Goal: Task Accomplishment & Management: Complete application form

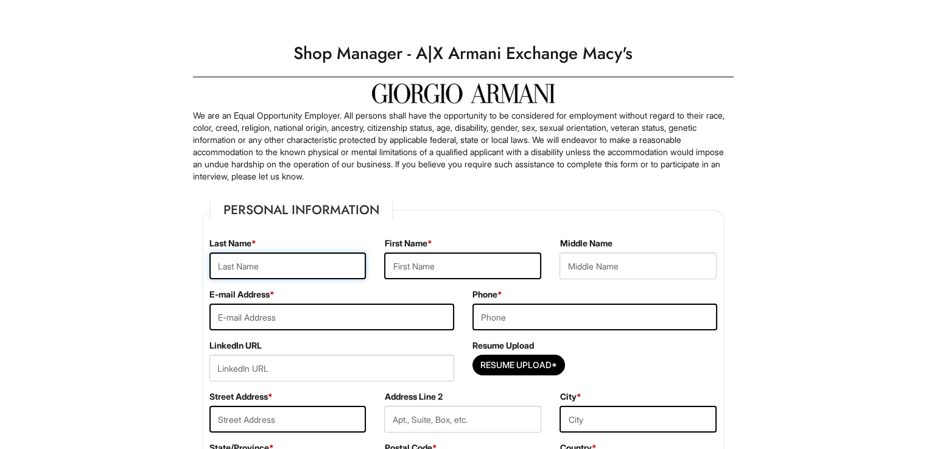
click at [325, 261] on input "text" at bounding box center [287, 266] width 157 height 27
type input "Williams"
type input "Joseph"
type input "joseph.williams0022@gmail.com"
type input "184 Tapscott"
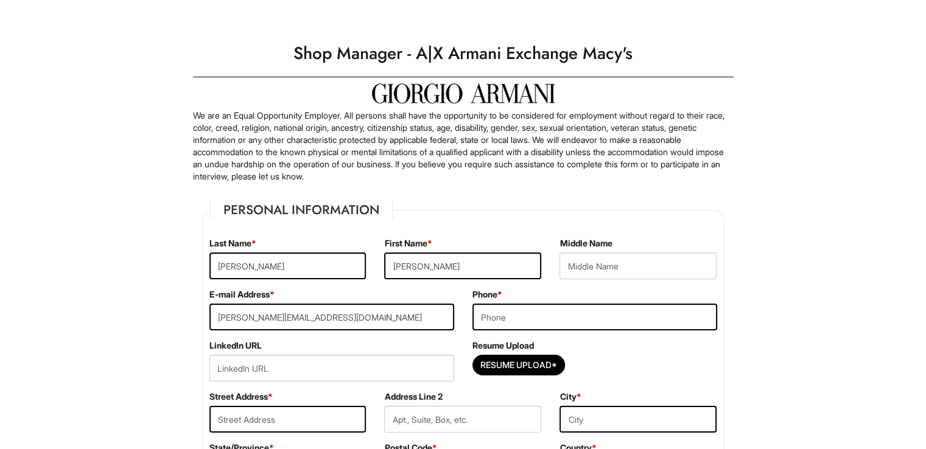
type input "Brooklyn"
select select "NY"
type input "11212"
select select "United States of America"
click at [530, 310] on input "tel" at bounding box center [594, 317] width 245 height 27
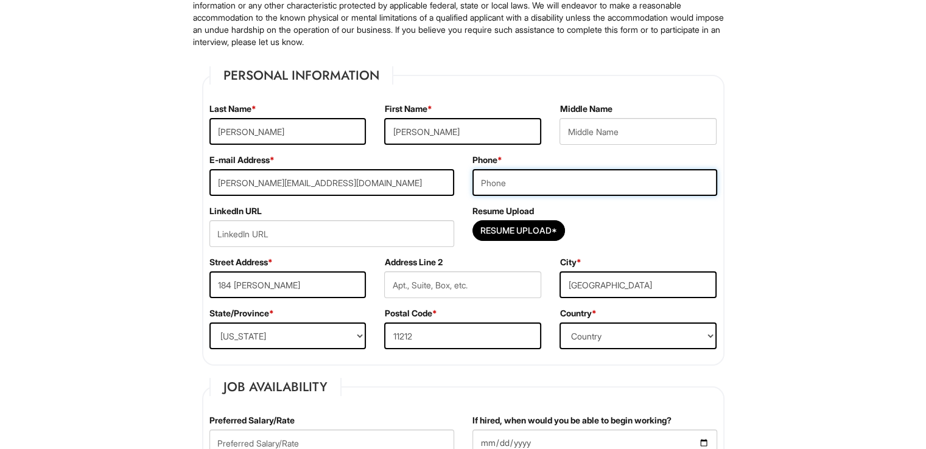
scroll to position [131, 0]
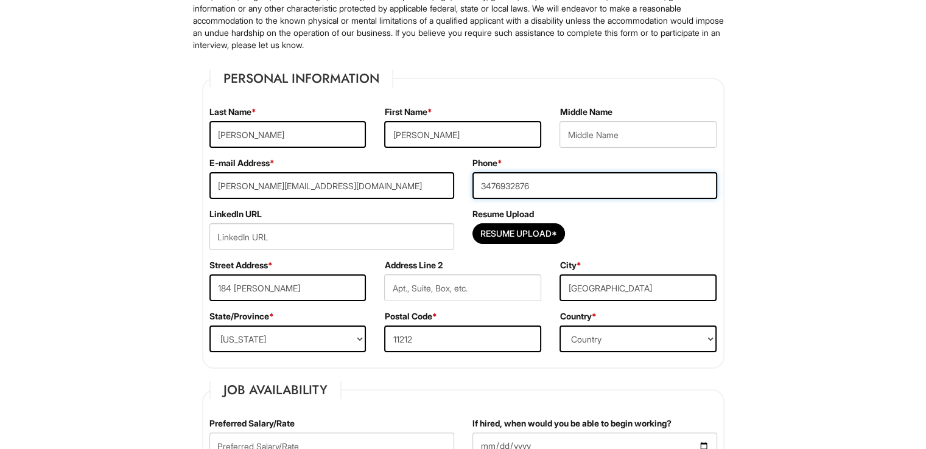
type input "3476932876"
click at [517, 234] on input "Resume Upload*" at bounding box center [518, 233] width 91 height 19
type input "C:\fakepath\Joseph_Williams_Resume_.pdf"
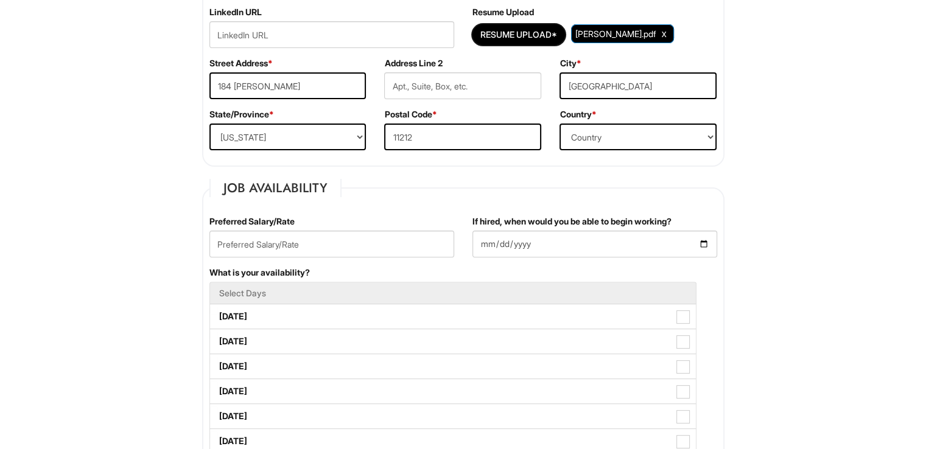
scroll to position [345, 0]
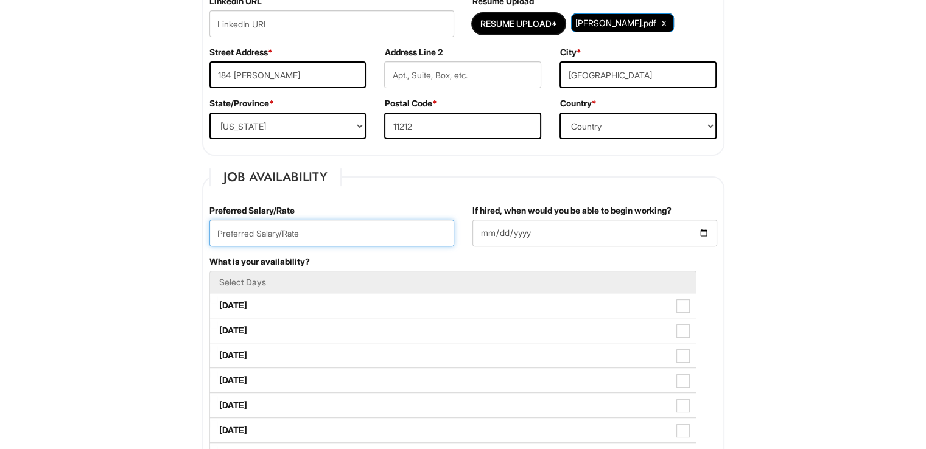
click at [362, 244] on input "text" at bounding box center [331, 233] width 245 height 27
type input "65,000"
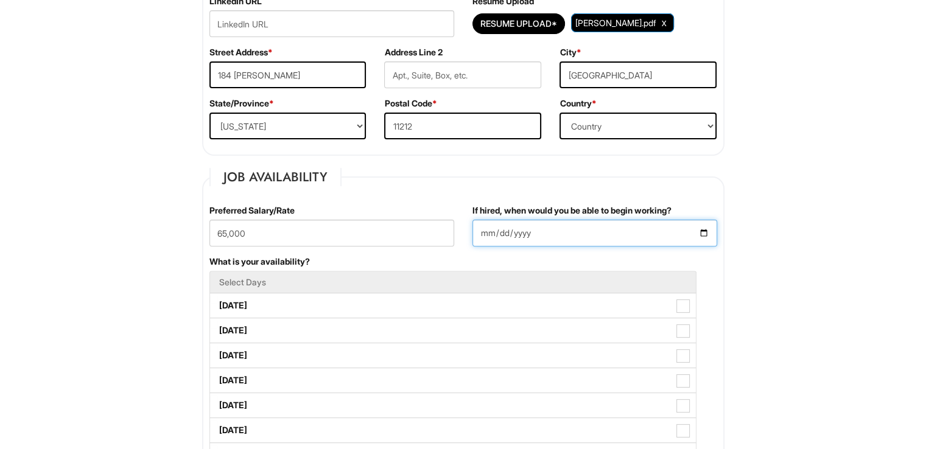
click at [698, 233] on input "If hired, when would you be able to begin working?" at bounding box center [594, 233] width 245 height 27
type input "2025-08-15"
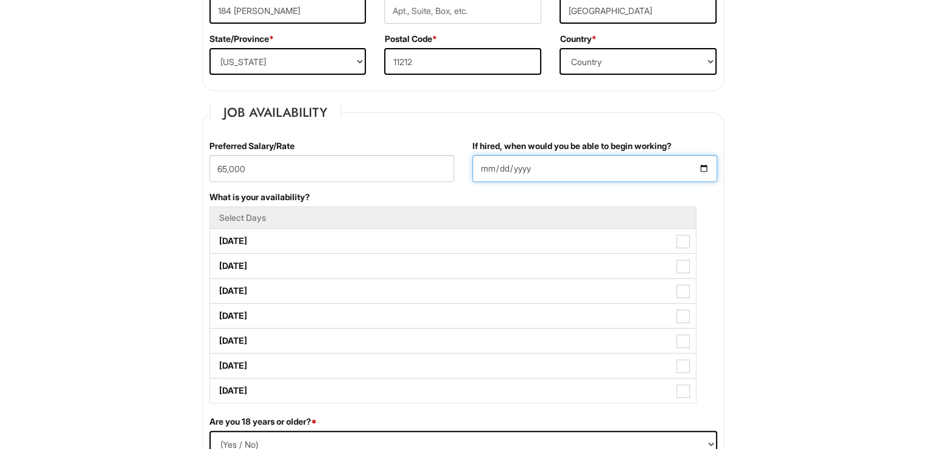
scroll to position [410, 0]
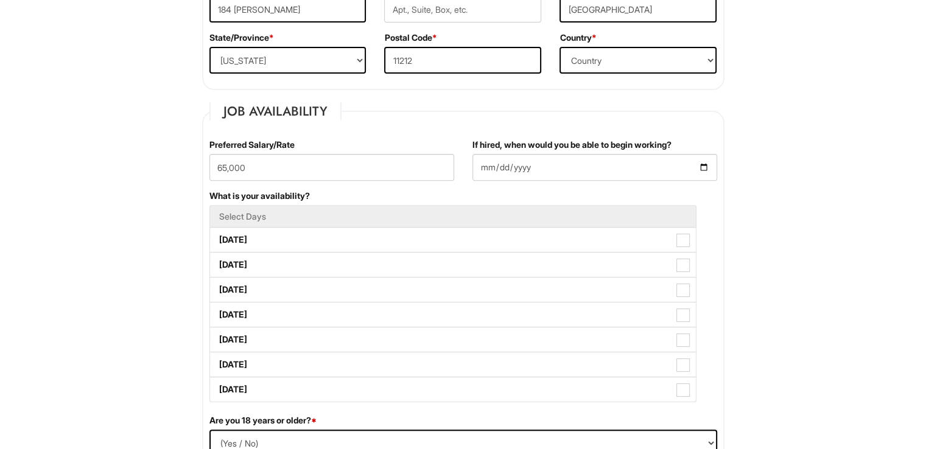
click at [438, 234] on label "Monday" at bounding box center [453, 240] width 486 height 24
click at [218, 234] on Available_Monday "Monday" at bounding box center [214, 234] width 8 height 8
checkbox Available_Monday "true"
click at [640, 258] on label "Tuesday" at bounding box center [453, 265] width 486 height 24
click at [218, 258] on Available_Tuesday "Tuesday" at bounding box center [214, 259] width 8 height 8
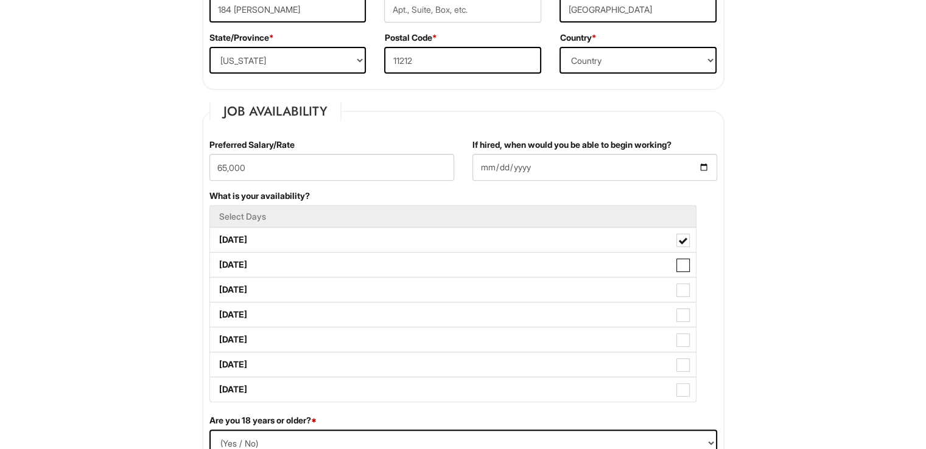
checkbox Available_Tuesday "true"
click at [628, 291] on label "Wednesday" at bounding box center [453, 290] width 486 height 24
click at [218, 288] on Available_Wednesday "Wednesday" at bounding box center [214, 284] width 8 height 8
checkbox Available_Wednesday "true"
click at [621, 313] on label "Thursday" at bounding box center [453, 315] width 486 height 24
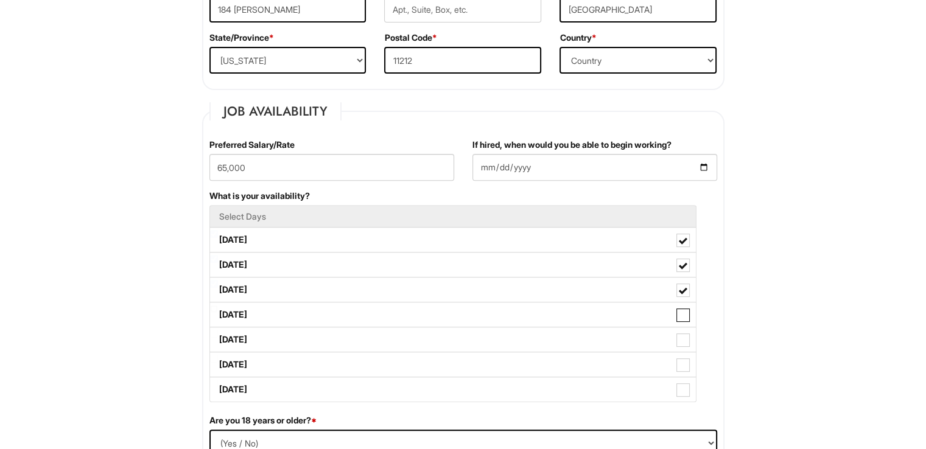
click at [218, 313] on Available_Thursday "Thursday" at bounding box center [214, 309] width 8 height 8
checkbox Available_Thursday "true"
click at [625, 356] on label "Saturday" at bounding box center [453, 364] width 486 height 24
click at [218, 356] on Available_Saturday "Saturday" at bounding box center [214, 359] width 8 height 8
checkbox Available_Saturday "true"
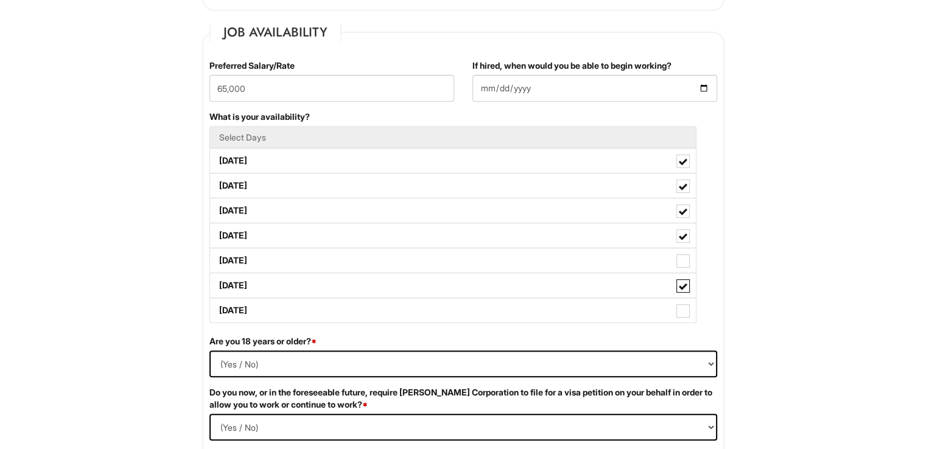
scroll to position [492, 0]
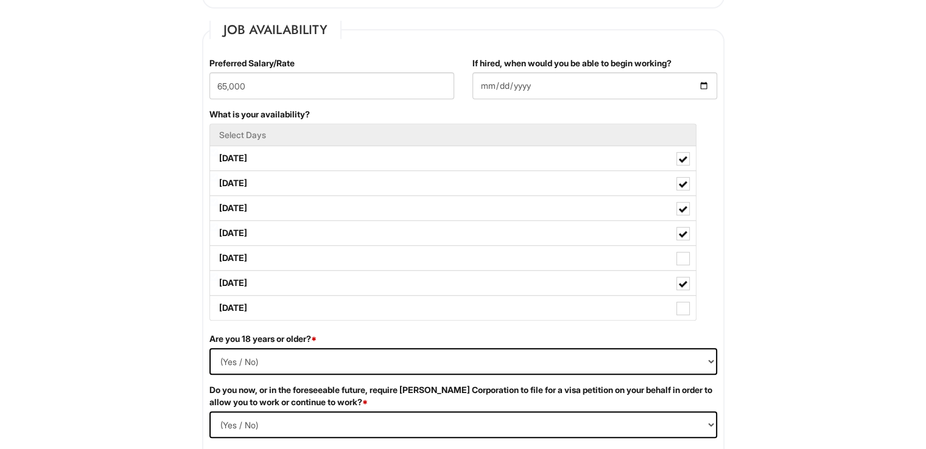
click at [581, 317] on label "Sunday" at bounding box center [453, 308] width 486 height 24
click at [218, 306] on Available_Sunday "Sunday" at bounding box center [214, 302] width 8 height 8
checkbox Available_Sunday "true"
click at [611, 247] on label "Friday" at bounding box center [453, 258] width 486 height 24
click at [218, 248] on Available_Friday "Friday" at bounding box center [214, 252] width 8 height 8
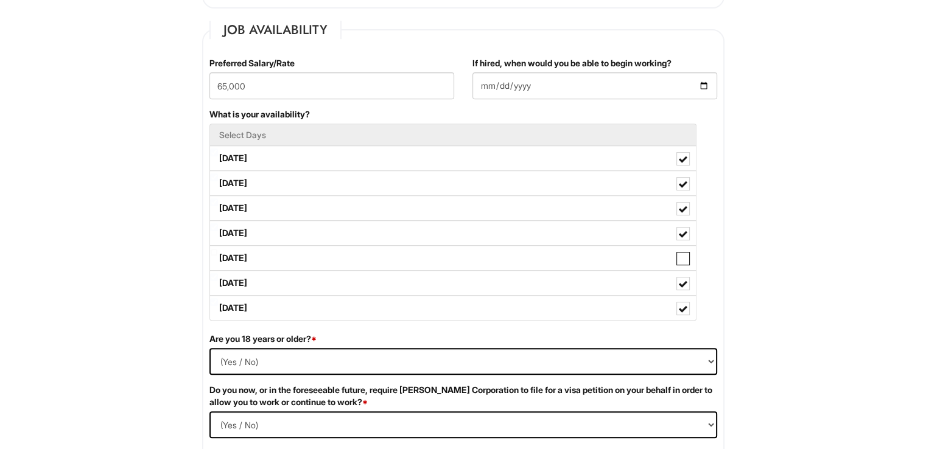
checkbox Available_Friday "true"
click at [601, 357] on select "(Yes / No) Yes No" at bounding box center [463, 361] width 508 height 27
click at [378, 370] on select "(Yes / No) Yes No" at bounding box center [463, 361] width 508 height 27
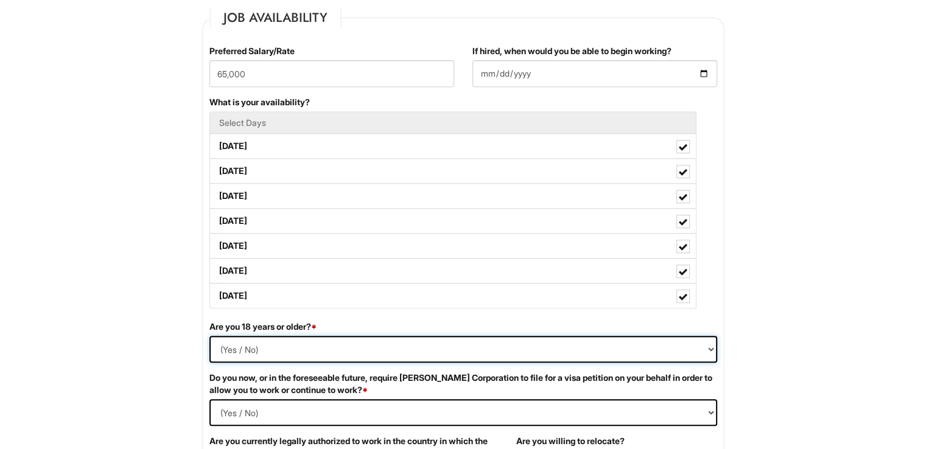
scroll to position [556, 0]
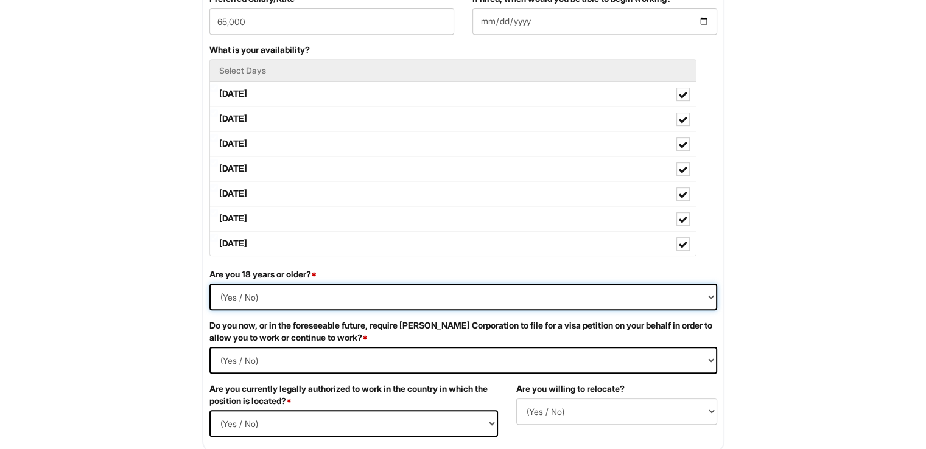
click at [422, 298] on select "(Yes / No) Yes No" at bounding box center [463, 297] width 508 height 27
select select "Yes"
click at [209, 284] on select "(Yes / No) Yes No" at bounding box center [463, 297] width 508 height 27
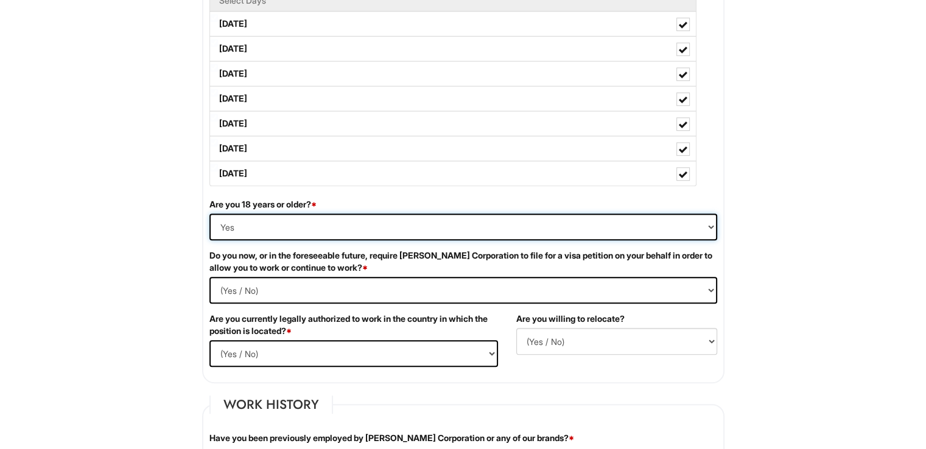
scroll to position [636, 0]
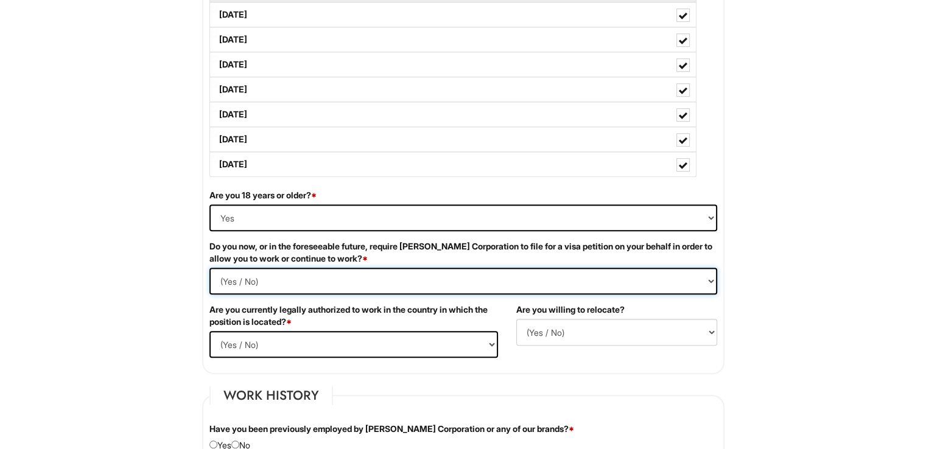
click at [402, 282] on Required "(Yes / No) Yes No" at bounding box center [463, 281] width 508 height 27
select Required "No"
click at [209, 268] on Required "(Yes / No) Yes No" at bounding box center [463, 281] width 508 height 27
click at [373, 345] on select "(Yes / No) Yes No" at bounding box center [353, 344] width 289 height 27
select select "Yes"
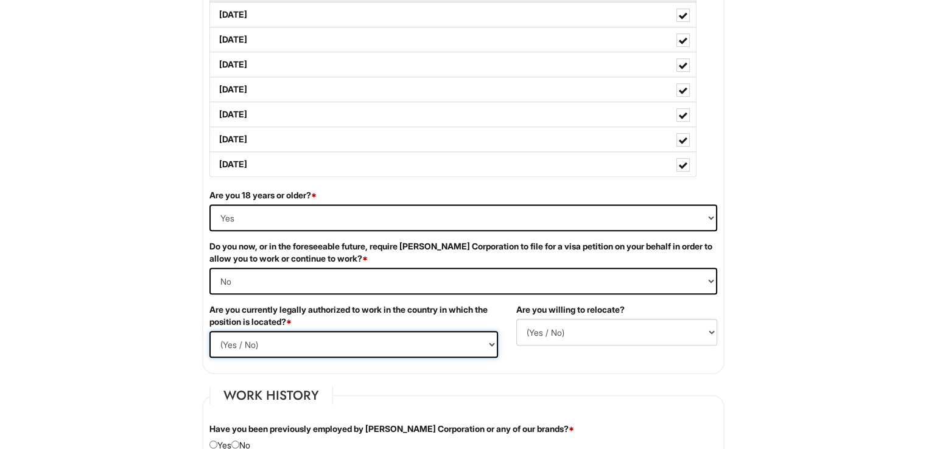
click at [209, 331] on select "(Yes / No) Yes No" at bounding box center [353, 344] width 289 height 27
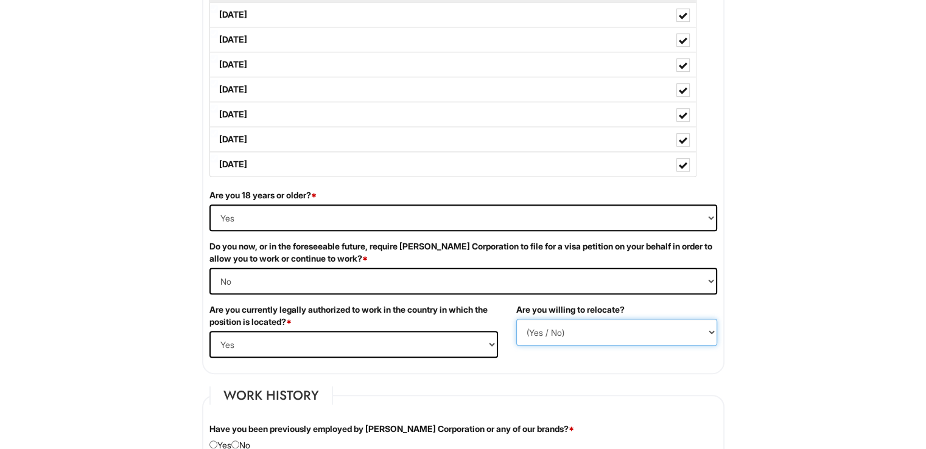
click at [642, 323] on select "(Yes / No) No Yes" at bounding box center [616, 332] width 201 height 27
select select "Y"
click at [516, 319] on select "(Yes / No) No Yes" at bounding box center [616, 332] width 201 height 27
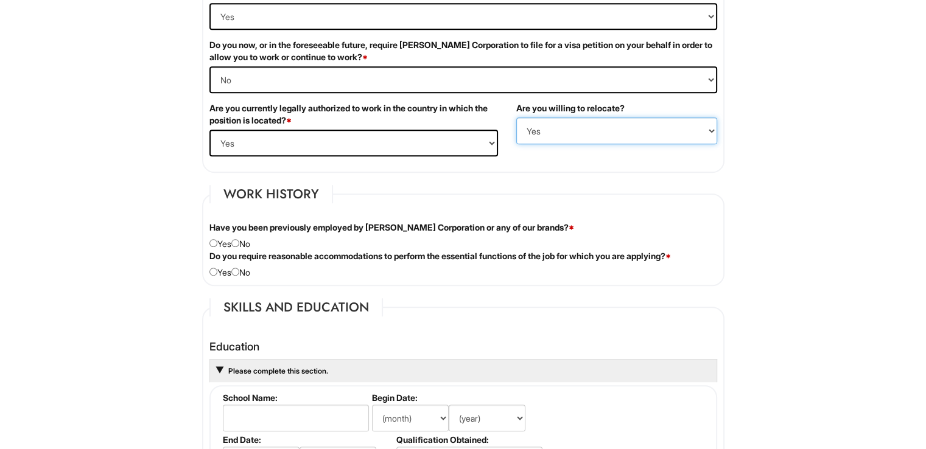
scroll to position [838, 0]
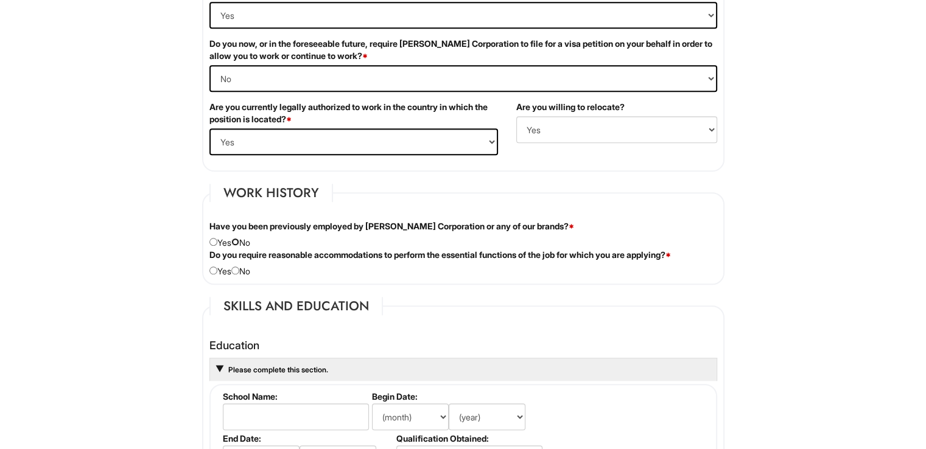
click at [239, 238] on input "radio" at bounding box center [235, 242] width 8 height 8
radio input "true"
click at [253, 267] on div "Do you require reasonable accommodations to perform the essential functions of …" at bounding box center [463, 263] width 526 height 29
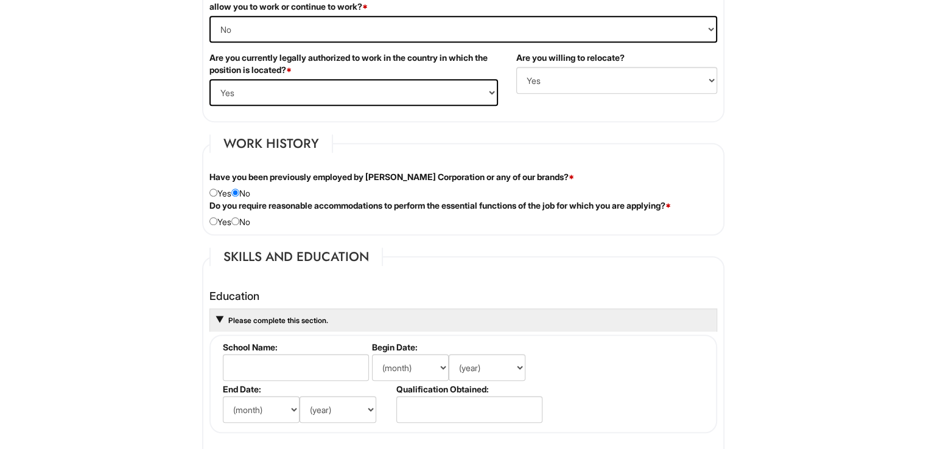
scroll to position [890, 0]
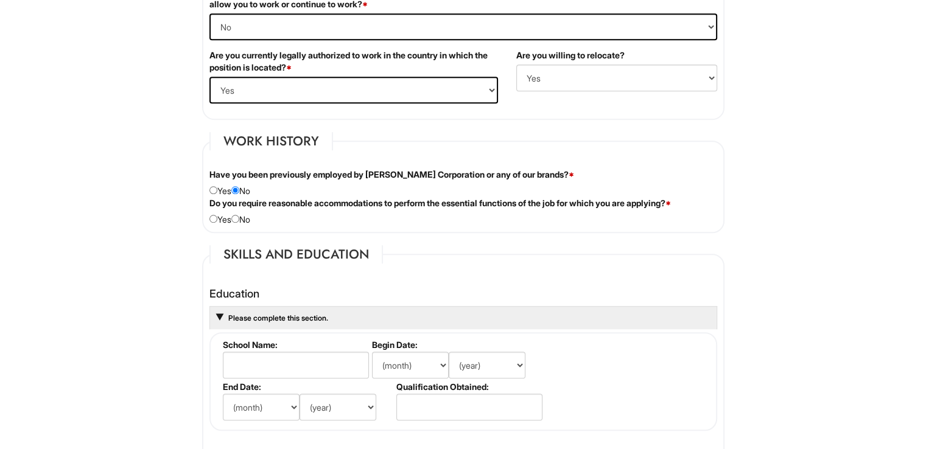
click at [259, 212] on div "Do you require reasonable accommodations to perform the essential functions of …" at bounding box center [463, 211] width 526 height 29
click at [239, 219] on input "radio" at bounding box center [235, 219] width 8 height 8
radio input "true"
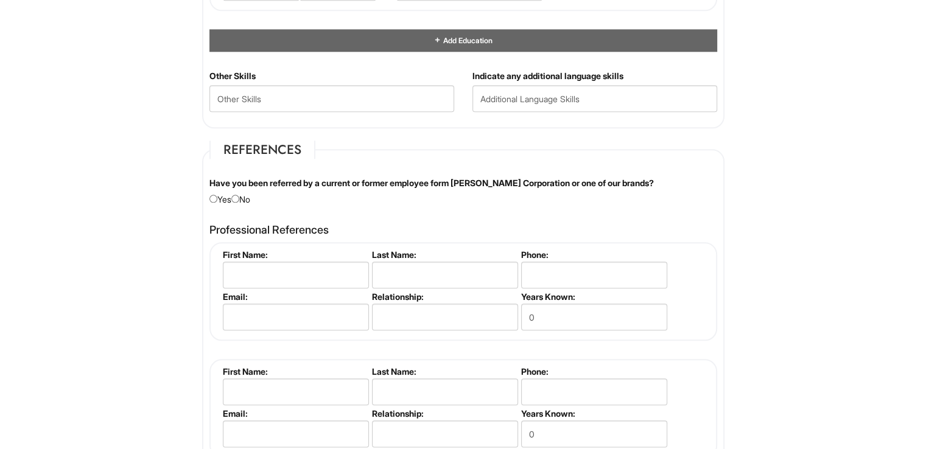
scroll to position [1313, 0]
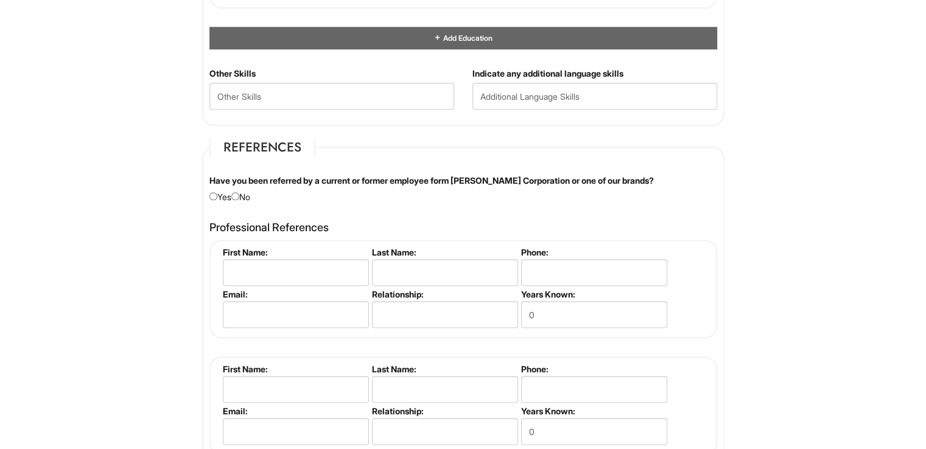
click at [244, 191] on div "Have you been referred by a current or former employee form Giorgio Armani Corp…" at bounding box center [463, 189] width 526 height 29
click at [239, 192] on input "radio" at bounding box center [235, 196] width 8 height 8
radio input "true"
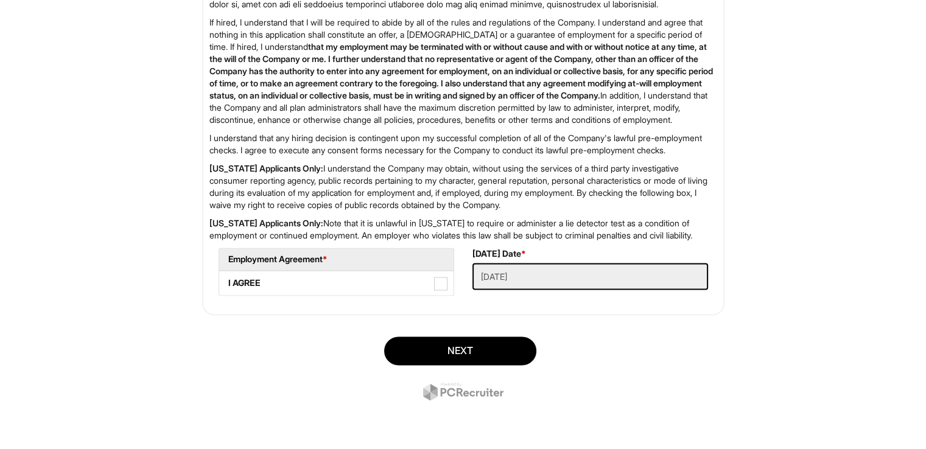
scroll to position [1951, 0]
click at [444, 290] on span at bounding box center [440, 283] width 13 height 13
click at [227, 281] on AGREE "I AGREE" at bounding box center [223, 277] width 8 height 8
checkbox AGREE "true"
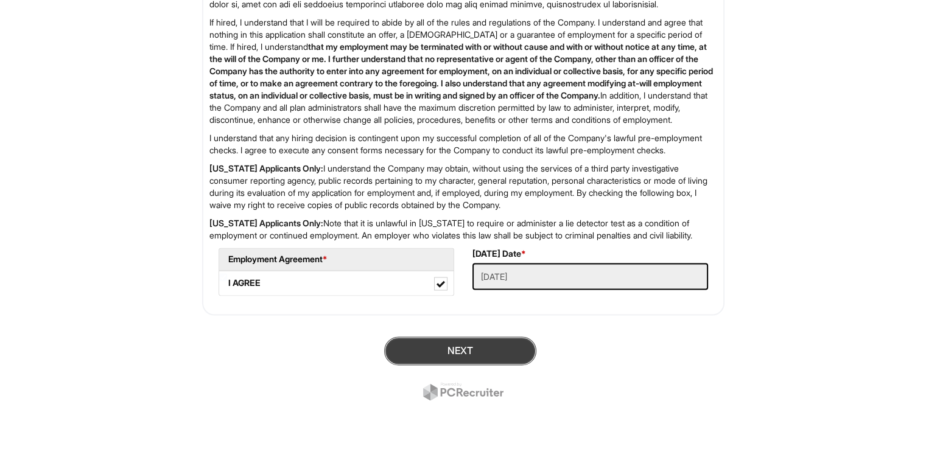
click at [504, 365] on button "Next" at bounding box center [460, 351] width 152 height 29
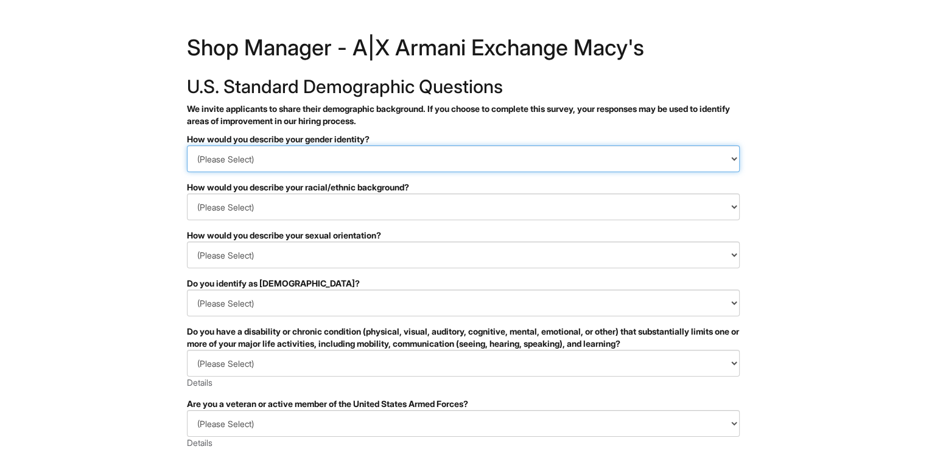
click at [394, 163] on select "(Please Select) Man Woman [DEMOGRAPHIC_DATA] I prefer to self-describe I don't …" at bounding box center [463, 158] width 553 height 27
select select "Man"
click at [187, 145] on select "(Please Select) Man Woman Non-binary I prefer to self-describe I don't wish to …" at bounding box center [463, 158] width 553 height 27
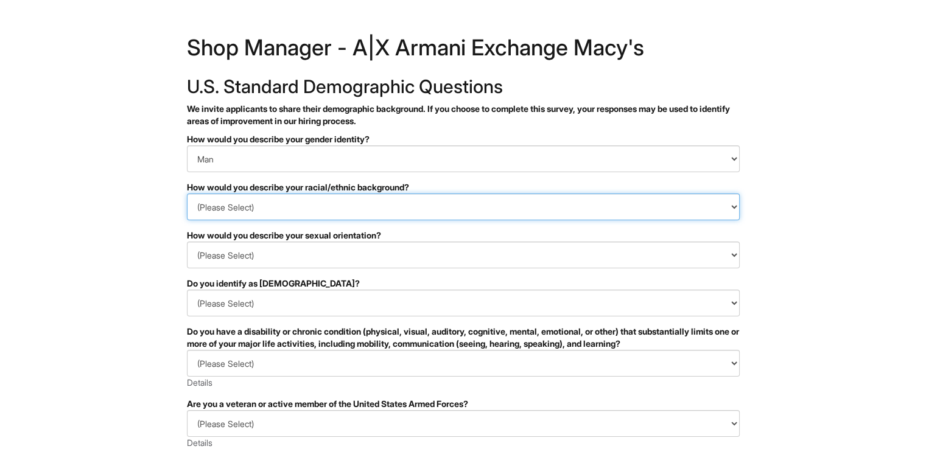
click at [315, 200] on select "(Please Select) Black or of African descent East Asian Hispanic, Latinx or of S…" at bounding box center [463, 207] width 553 height 27
select select "Black or of African descent"
click at [187, 194] on select "(Please Select) Black or of African descent East Asian Hispanic, Latinx or of S…" at bounding box center [463, 207] width 553 height 27
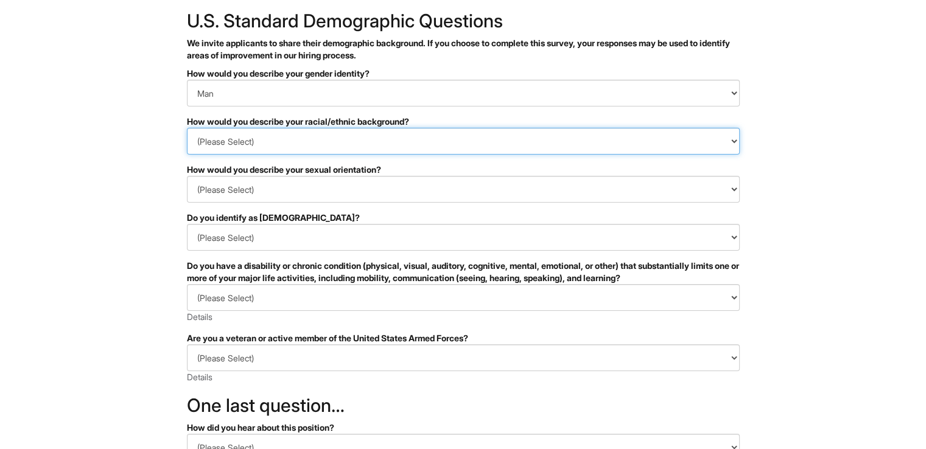
scroll to position [68, 0]
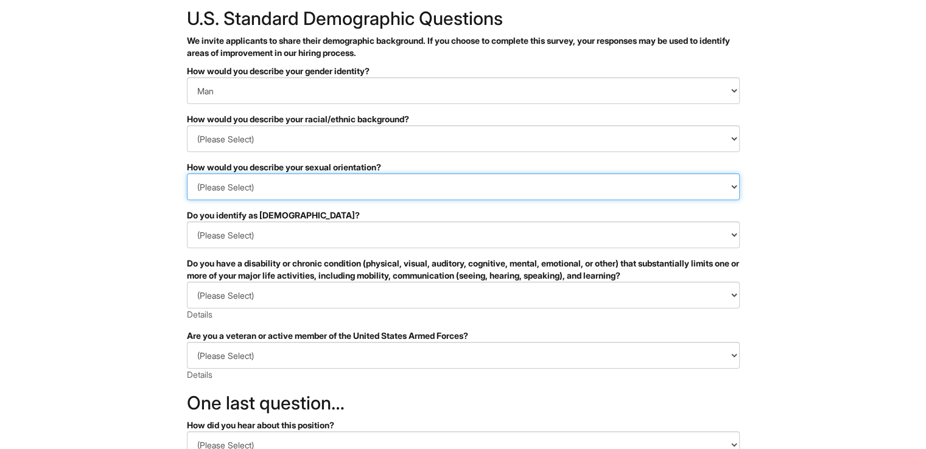
click at [313, 197] on select "(Please Select) Asexual Bisexual and/or pansexual Gay Heterosexual Lesbian Quee…" at bounding box center [463, 187] width 553 height 27
click at [187, 174] on select "(Please Select) Asexual Bisexual and/or pansexual Gay Heterosexual Lesbian Quee…" at bounding box center [463, 187] width 553 height 27
click at [309, 187] on select "(Please Select) Asexual Bisexual and/or pansexual Gay Heterosexual Lesbian Quee…" at bounding box center [463, 187] width 553 height 27
select select "Bisexual and/or pansexual"
click at [187, 174] on select "(Please Select) Asexual Bisexual and/or pansexual Gay Heterosexual Lesbian Quee…" at bounding box center [463, 187] width 553 height 27
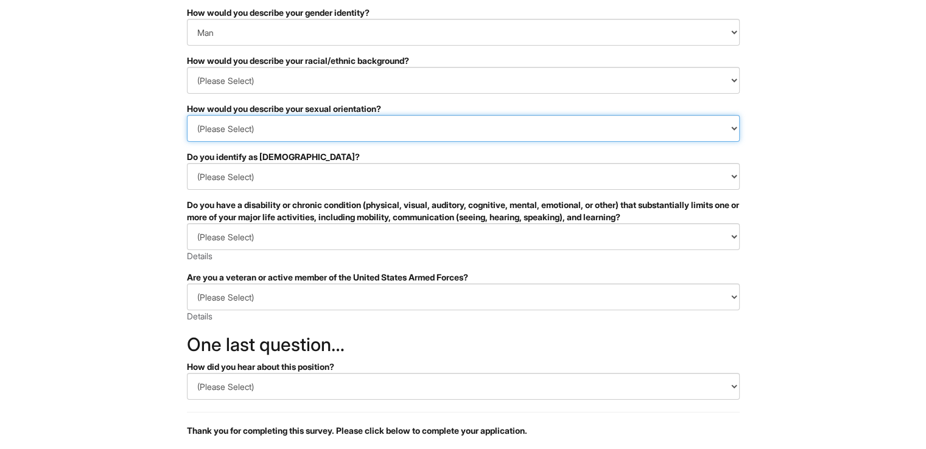
scroll to position [129, 0]
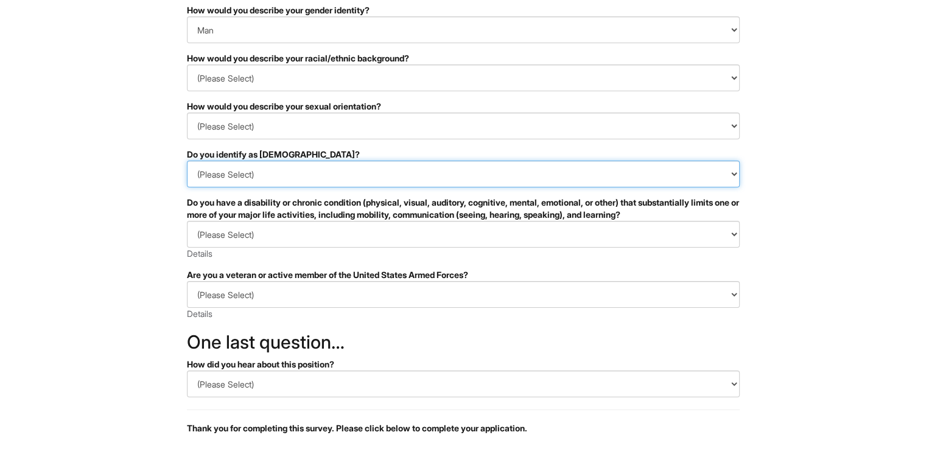
click at [301, 180] on select "(Please Select) Yes No I prefer to self-describe I don't wish to answer" at bounding box center [463, 174] width 553 height 27
select select "No"
click at [187, 161] on select "(Please Select) Yes No I prefer to self-describe I don't wish to answer" at bounding box center [463, 174] width 553 height 27
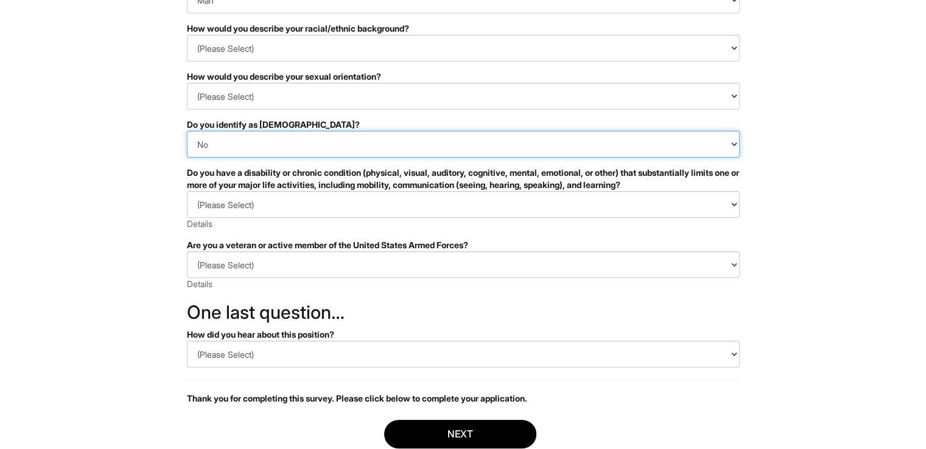
scroll to position [168, 0]
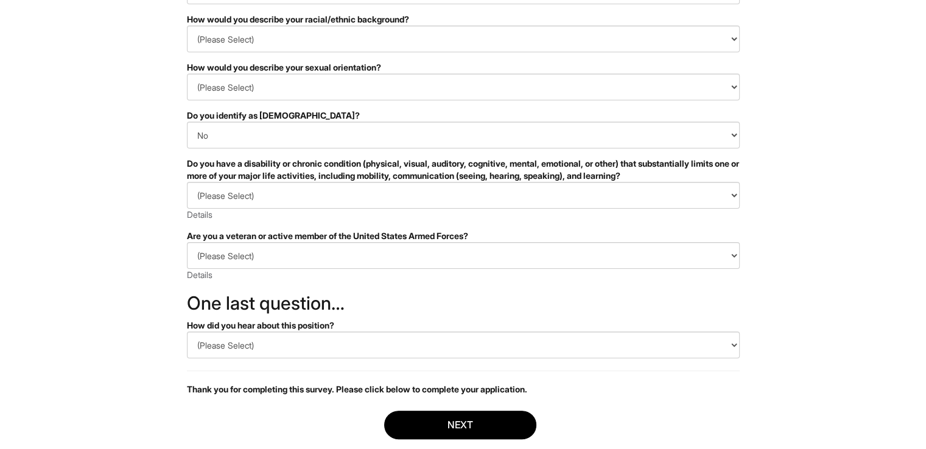
click at [302, 208] on div "(Please Select) YES, I HAVE A DISABILITY (or previously had a disability) NO, I…" at bounding box center [463, 201] width 553 height 39
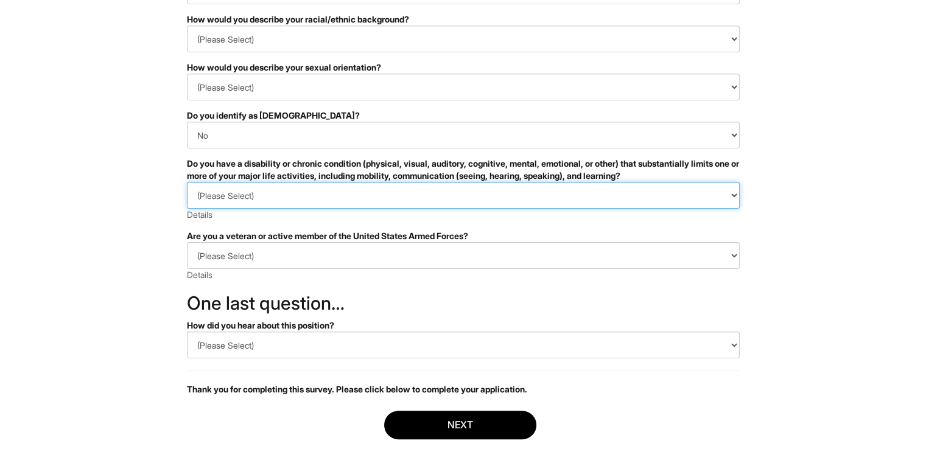
click at [300, 202] on select "(Please Select) YES, I HAVE A DISABILITY (or previously had a disability) NO, I…" at bounding box center [463, 195] width 553 height 27
select select "NO, I DON'T HAVE A DISABILITY"
click at [187, 182] on select "(Please Select) YES, I HAVE A DISABILITY (or previously had a disability) NO, I…" at bounding box center [463, 195] width 553 height 27
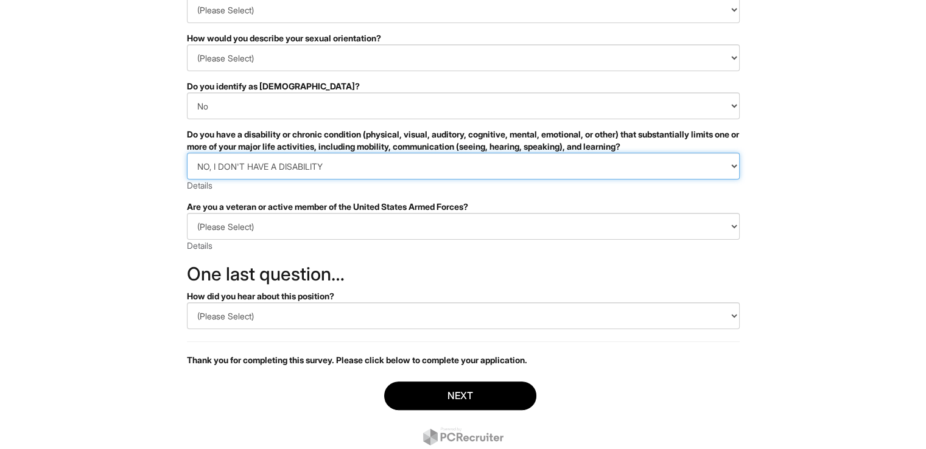
scroll to position [198, 0]
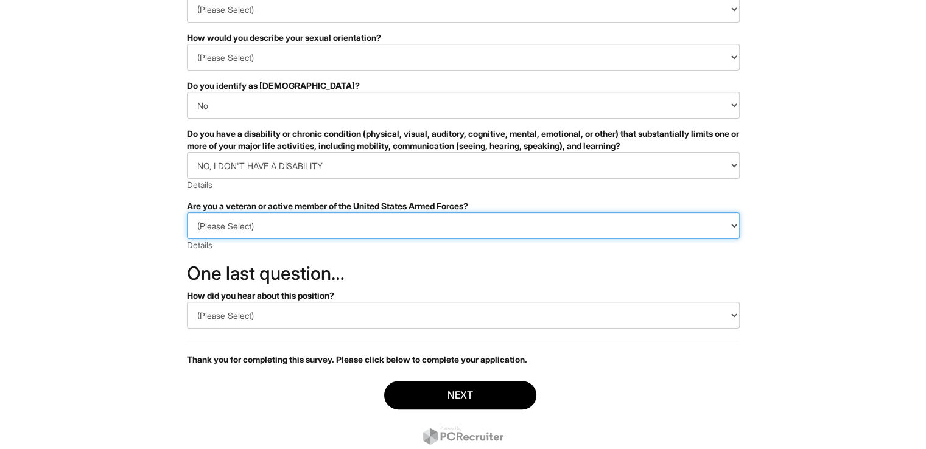
click at [302, 237] on select "(Please Select) I IDENTIFY AS ONE OR MORE OF THE CLASSIFICATIONS OF PROTECTED V…" at bounding box center [463, 225] width 553 height 27
select select "I AM NOT A PROTECTED VETERAN"
click at [187, 212] on select "(Please Select) I IDENTIFY AS ONE OR MORE OF THE CLASSIFICATIONS OF PROTECTED V…" at bounding box center [463, 225] width 553 height 27
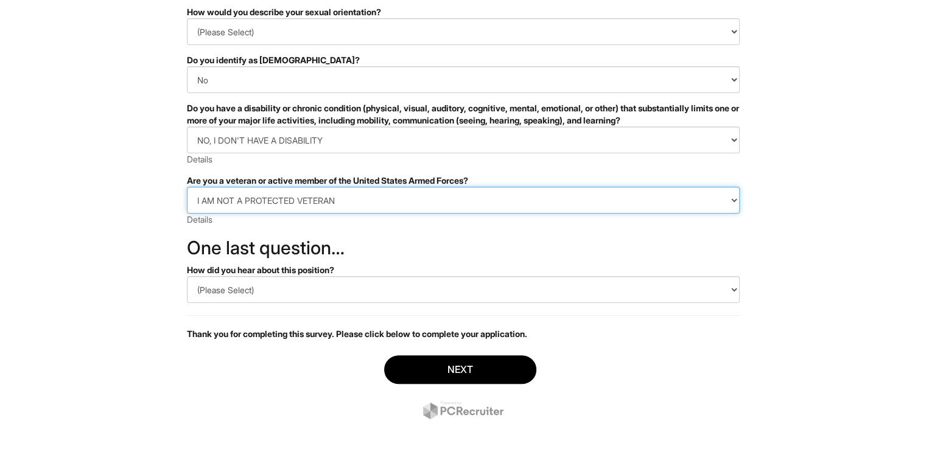
scroll to position [236, 0]
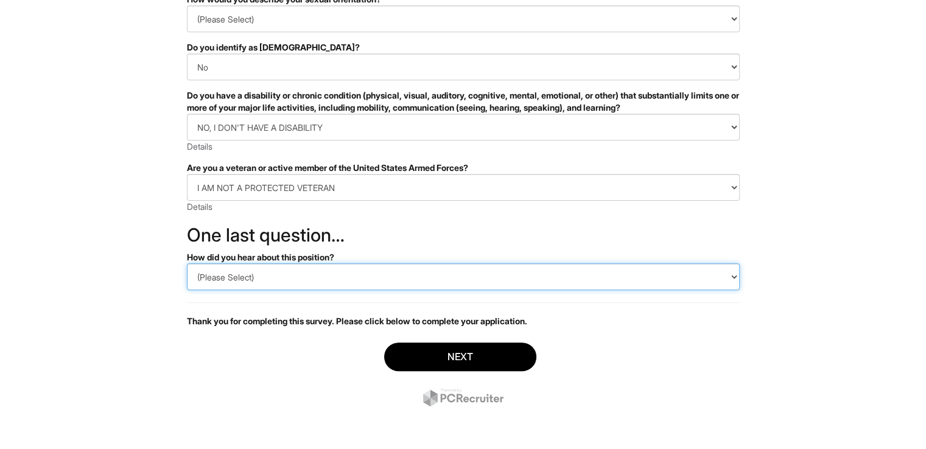
click at [307, 278] on select "(Please Select) CareerBuilder Indeed LinkedIn Monster Referral Other" at bounding box center [463, 277] width 553 height 27
select select "Other"
click at [187, 264] on select "(Please Select) CareerBuilder Indeed LinkedIn Monster Referral Other" at bounding box center [463, 277] width 553 height 27
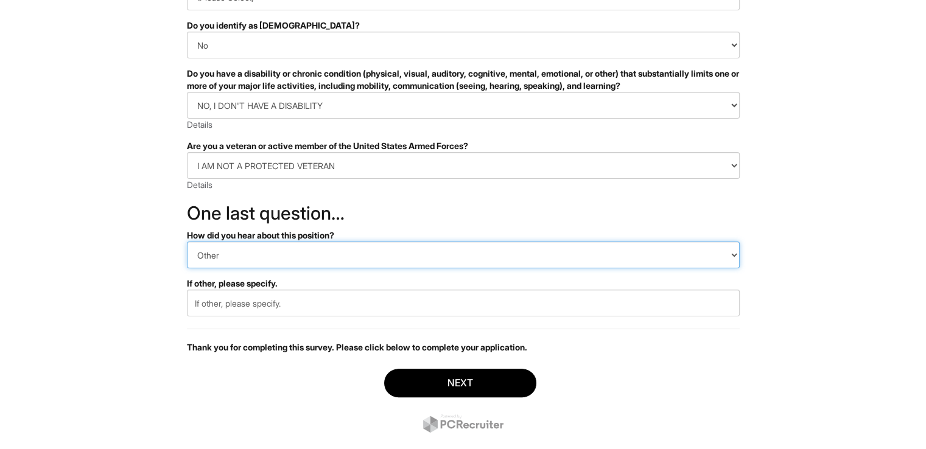
scroll to position [284, 0]
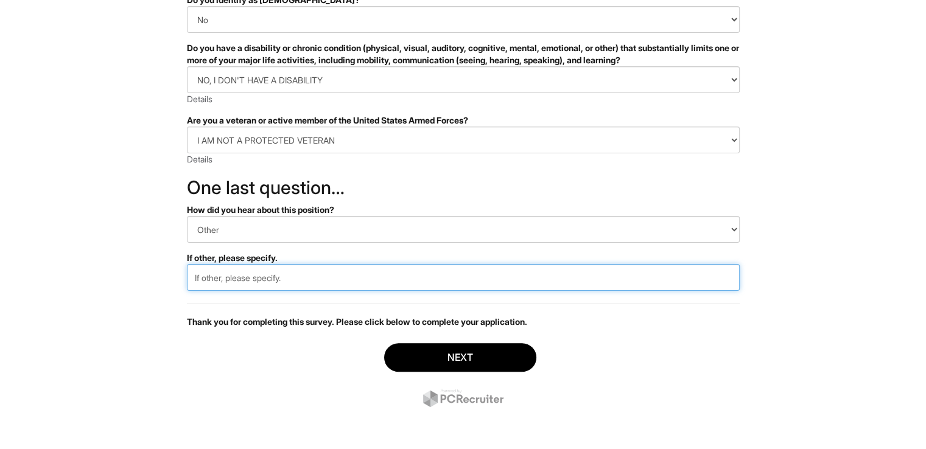
click at [334, 279] on input "text" at bounding box center [463, 277] width 553 height 27
click at [206, 281] on input "Carrers website" at bounding box center [463, 277] width 553 height 27
type input "Careers website"
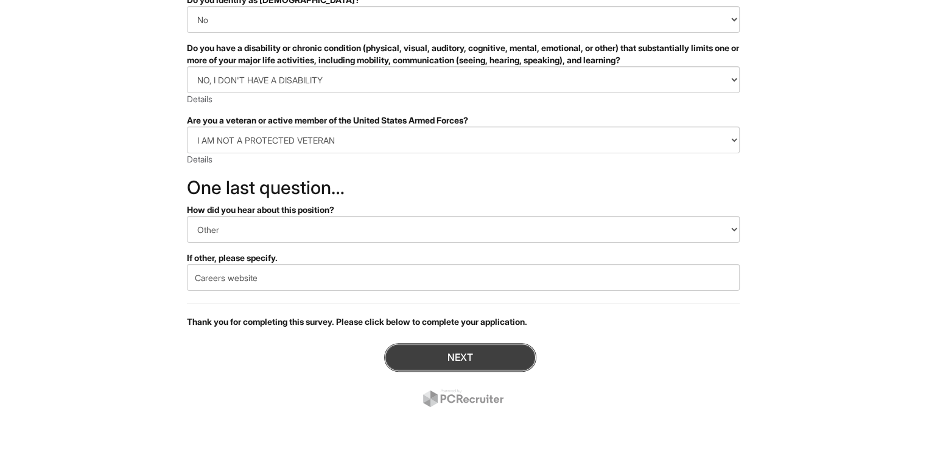
click at [465, 356] on button "Next" at bounding box center [460, 357] width 152 height 29
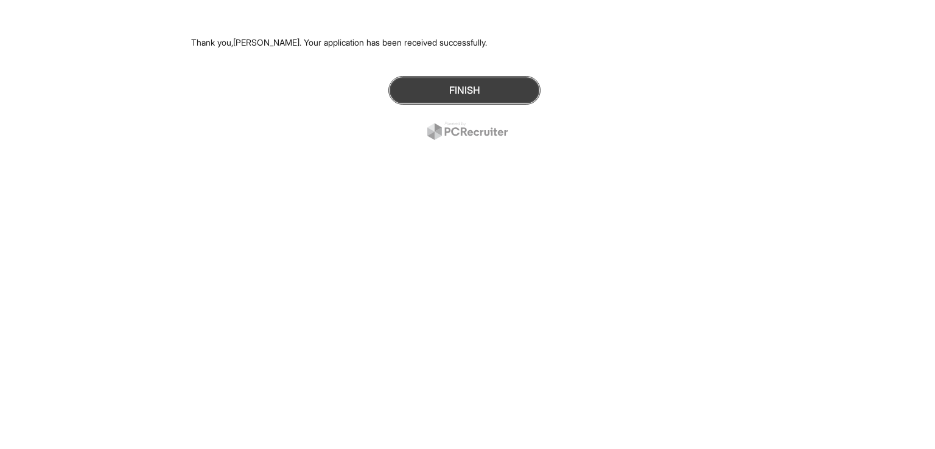
click at [477, 91] on button "Finish" at bounding box center [464, 90] width 152 height 29
